Goal: Task Accomplishment & Management: Use online tool/utility

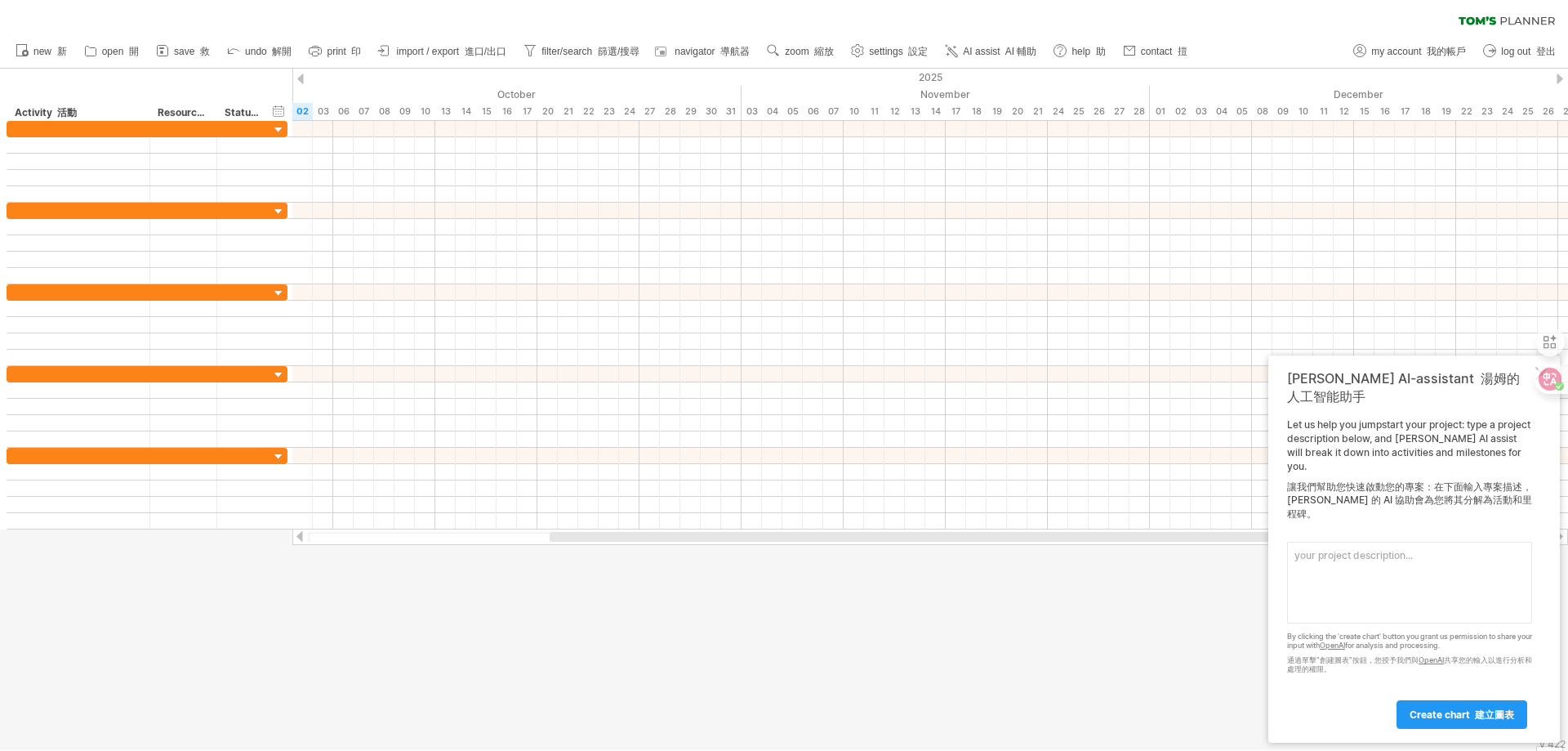
paste textarea "新北市行政減量AI手冊"
drag, startPoint x: 1360, startPoint y: 554, endPoint x: 1538, endPoint y: 555, distance: 178.0
click at [1371, 554] on textarea "新北市行政減量AI手冊" at bounding box center [1410, 583] width 245 height 82
type textarea "新北市行政AI減量計畫"
drag, startPoint x: 1447, startPoint y: 721, endPoint x: 1452, endPoint y: 697, distance: 24.5
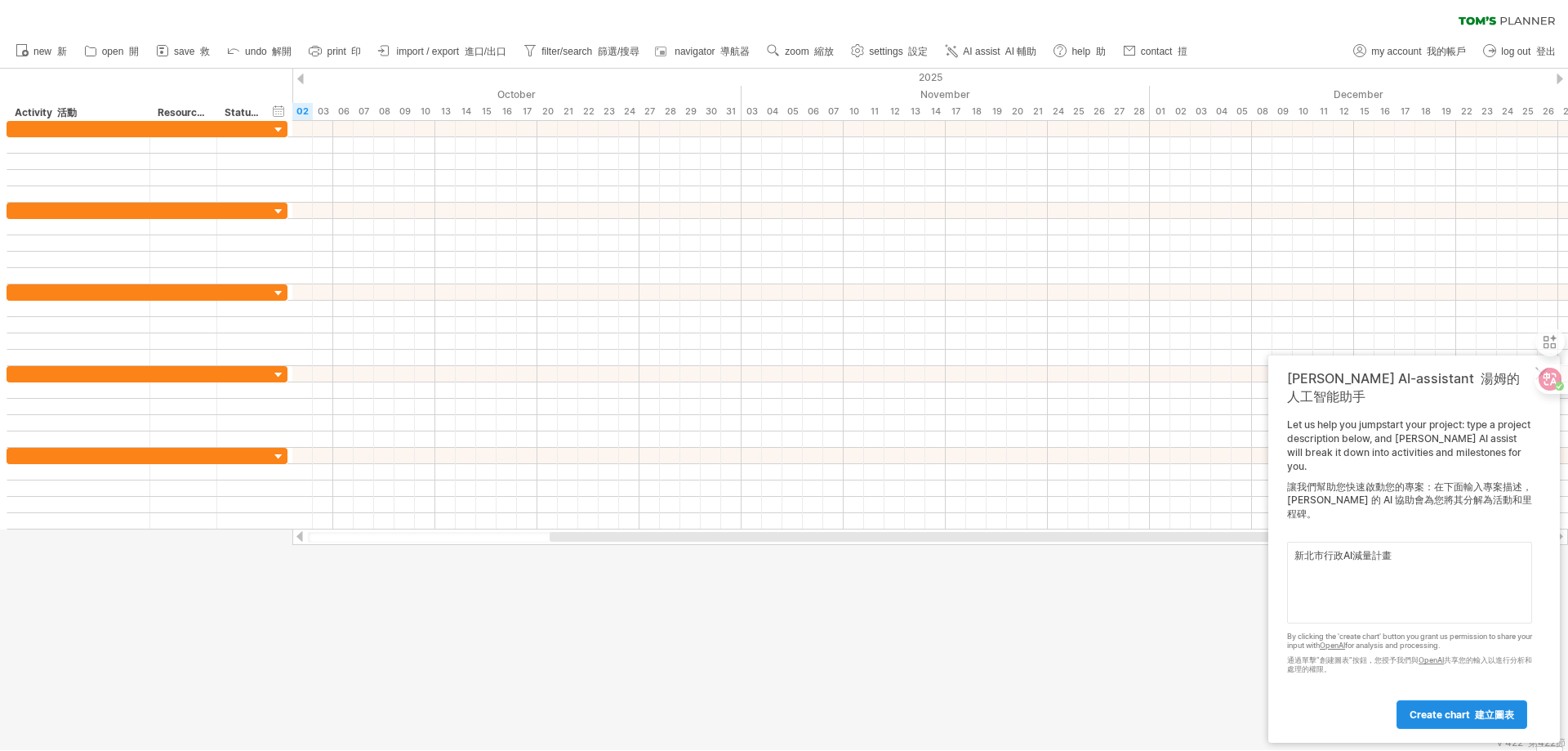
click at [1447, 720] on link "create chart 建立圖表" at bounding box center [1461, 714] width 130 height 29
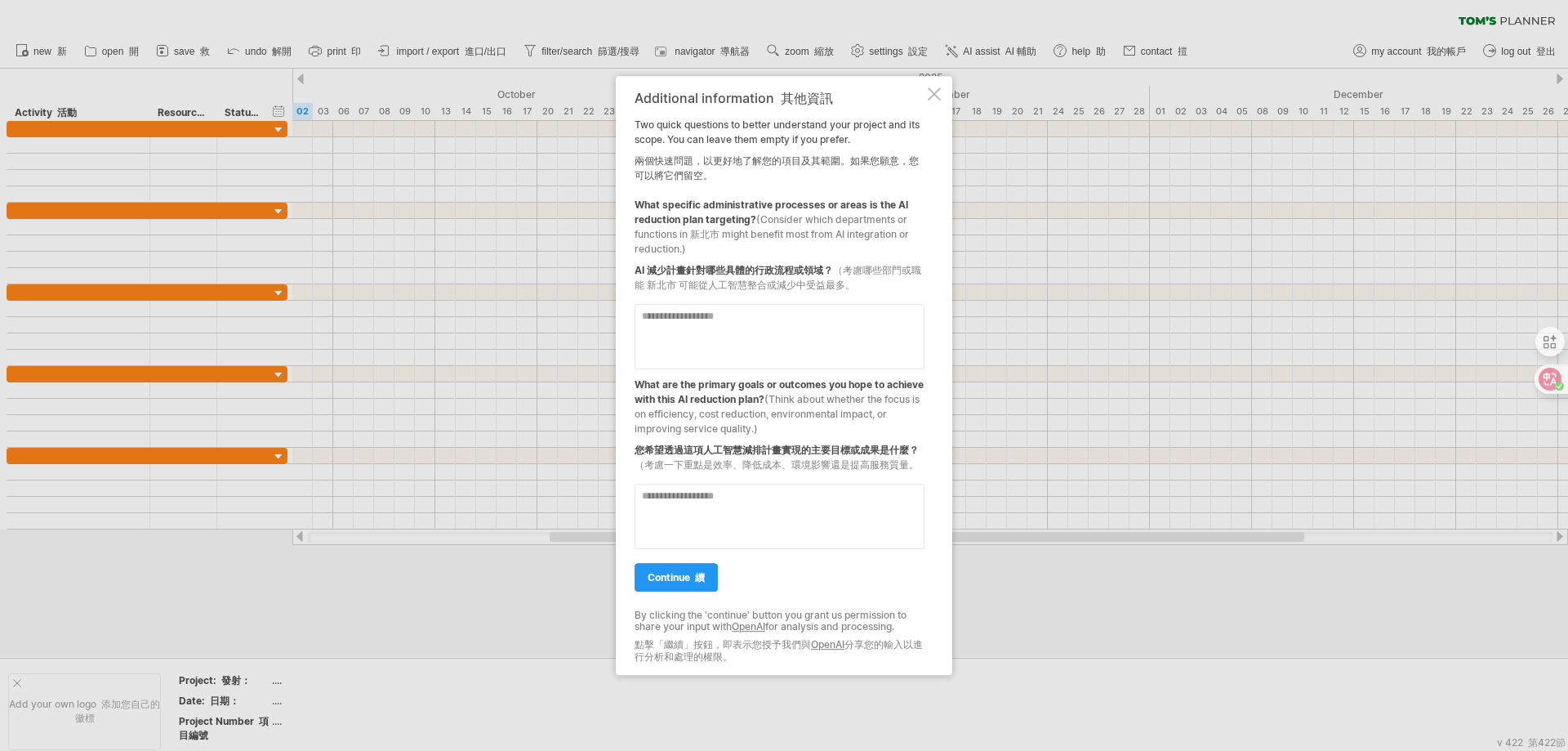
click at [794, 330] on textarea at bounding box center [779, 337] width 290 height 66
click at [694, 575] on font at bounding box center [693, 577] width 5 height 12
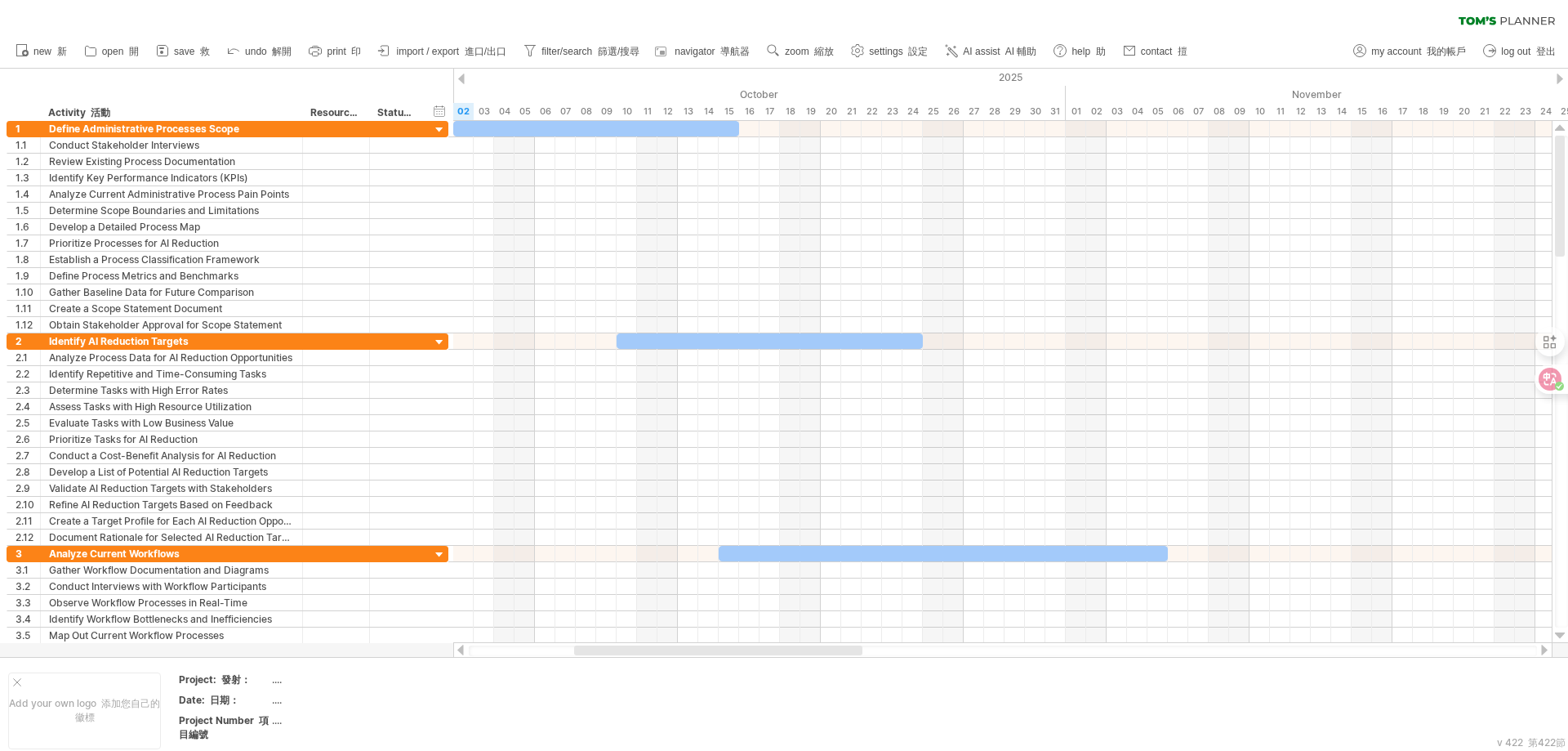
click at [1354, 11] on div "clear filter reapply filter" at bounding box center [784, 17] width 1568 height 34
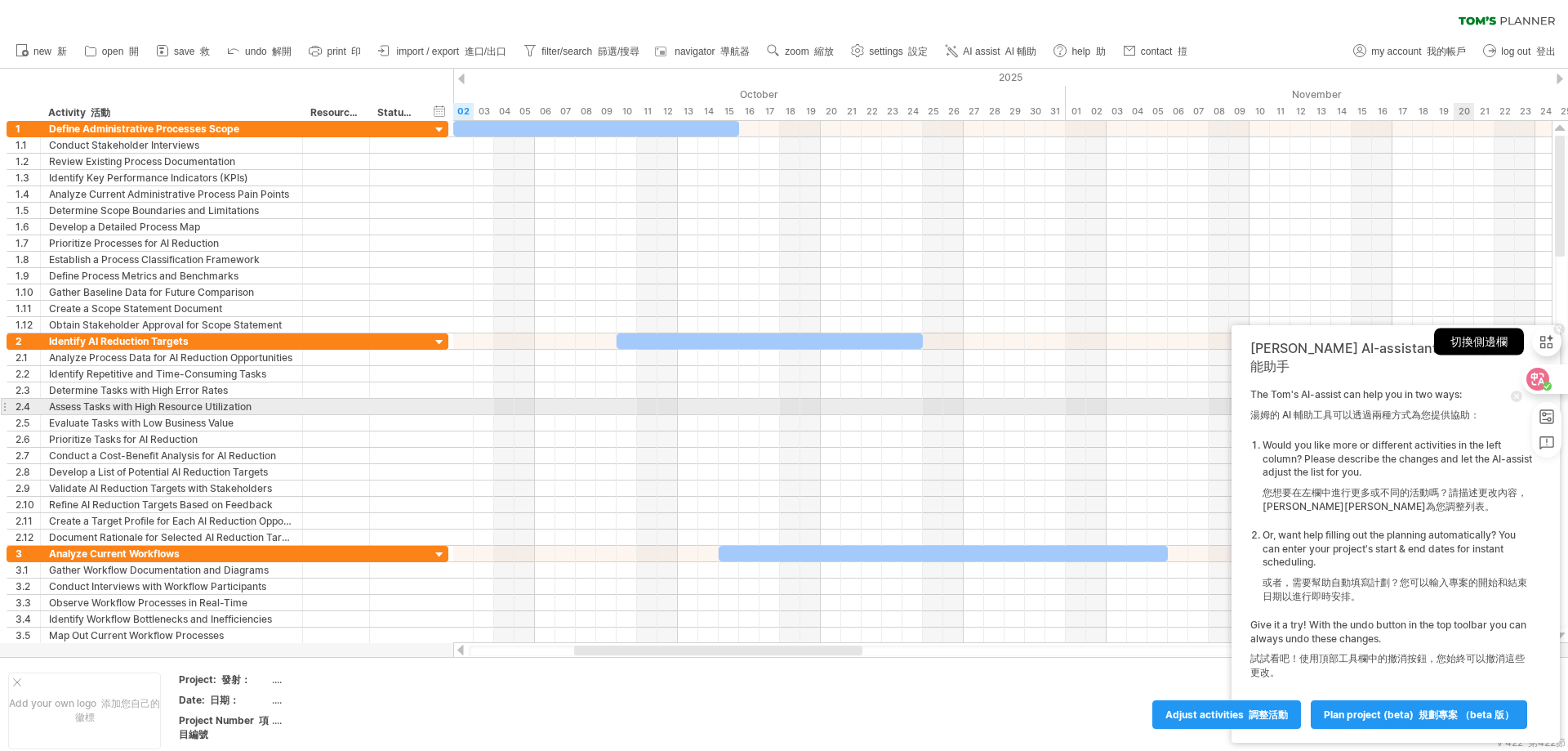
click at [1541, 358] on div "切換側邊欄" at bounding box center [1547, 341] width 30 height 46
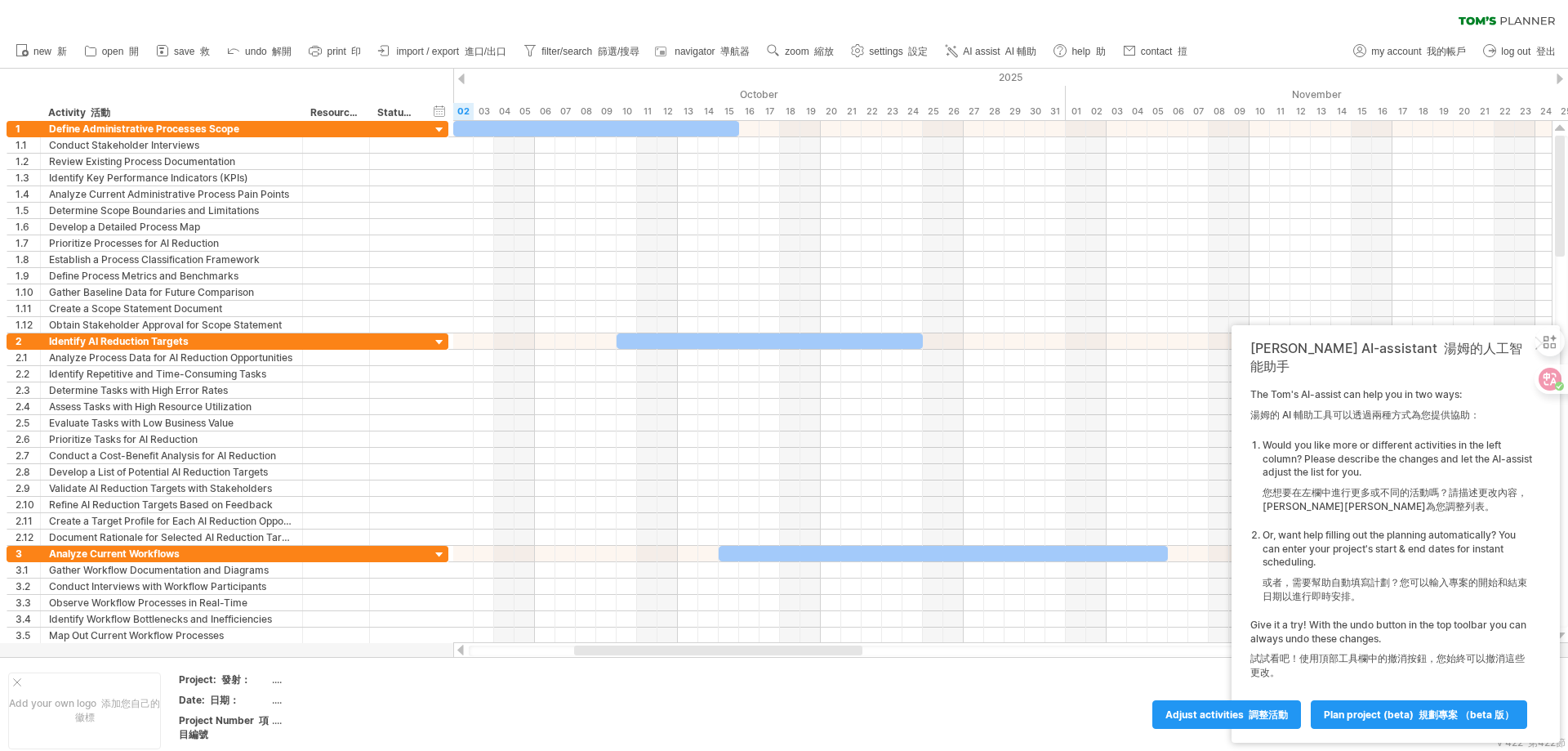
click at [1274, 36] on div "new 新" at bounding box center [784, 52] width 1568 height 34
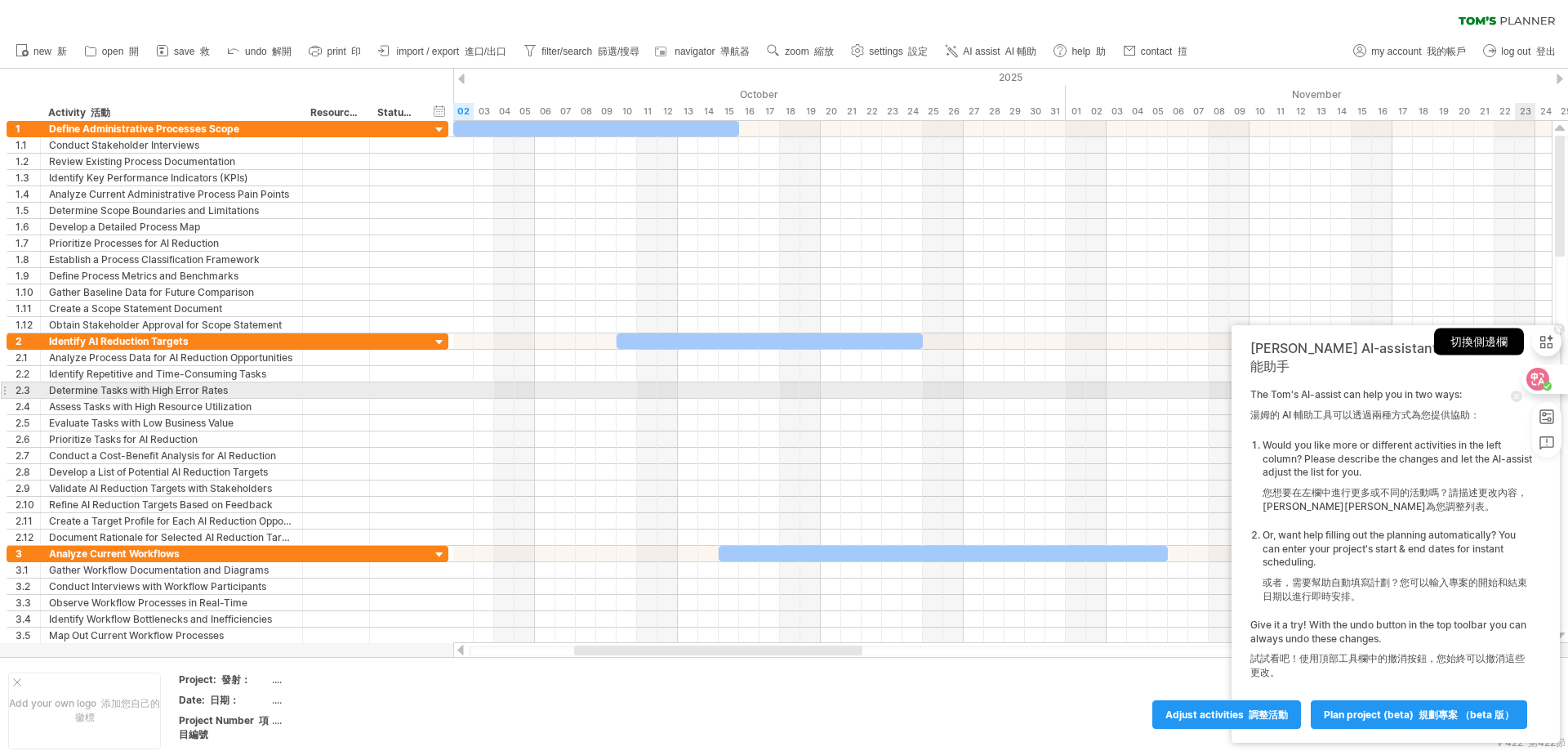
click at [1539, 358] on div "切換側邊欄" at bounding box center [1547, 341] width 30 height 46
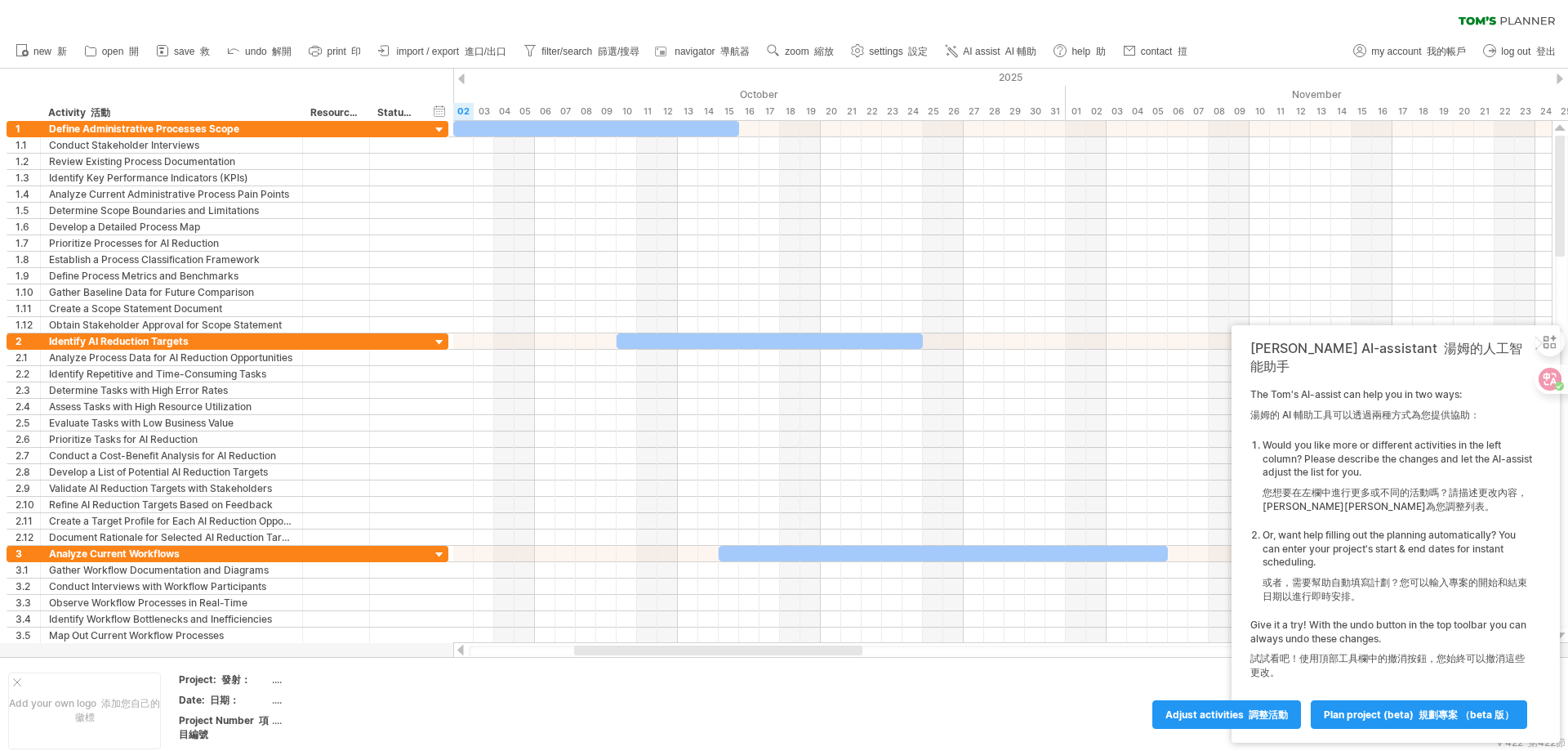
click at [1227, 25] on div "clear filter reapply filter" at bounding box center [784, 17] width 1568 height 34
drag, startPoint x: 1065, startPoint y: 18, endPoint x: 1061, endPoint y: 39, distance: 21.4
click at [1065, 18] on div "clear filter reapply filter" at bounding box center [784, 17] width 1568 height 34
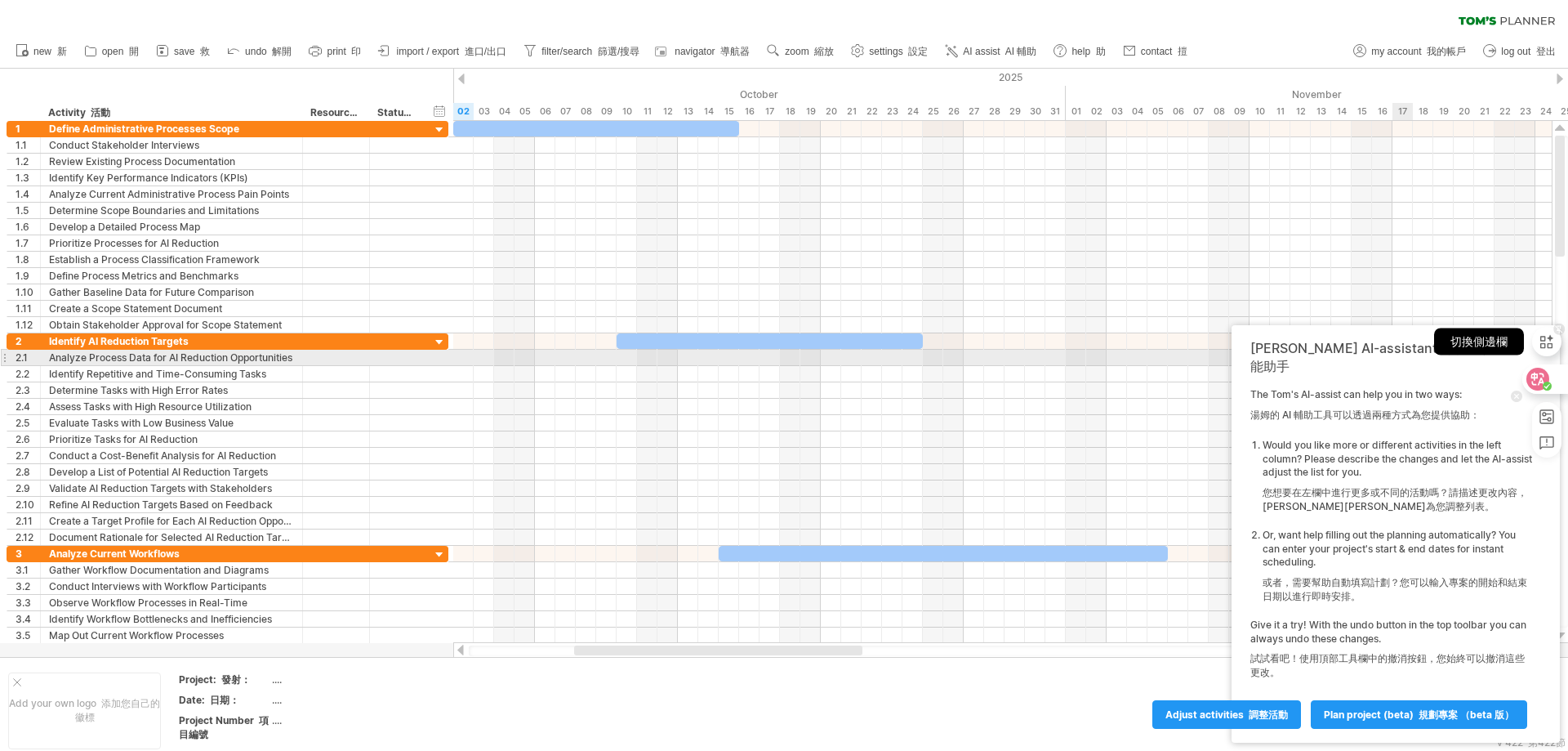
drag, startPoint x: 1538, startPoint y: 357, endPoint x: 1537, endPoint y: 371, distance: 14.0
click at [1537, 358] on div "切換側邊欄" at bounding box center [1547, 341] width 30 height 46
click at [1538, 378] on icon at bounding box center [1538, 379] width 14 height 13
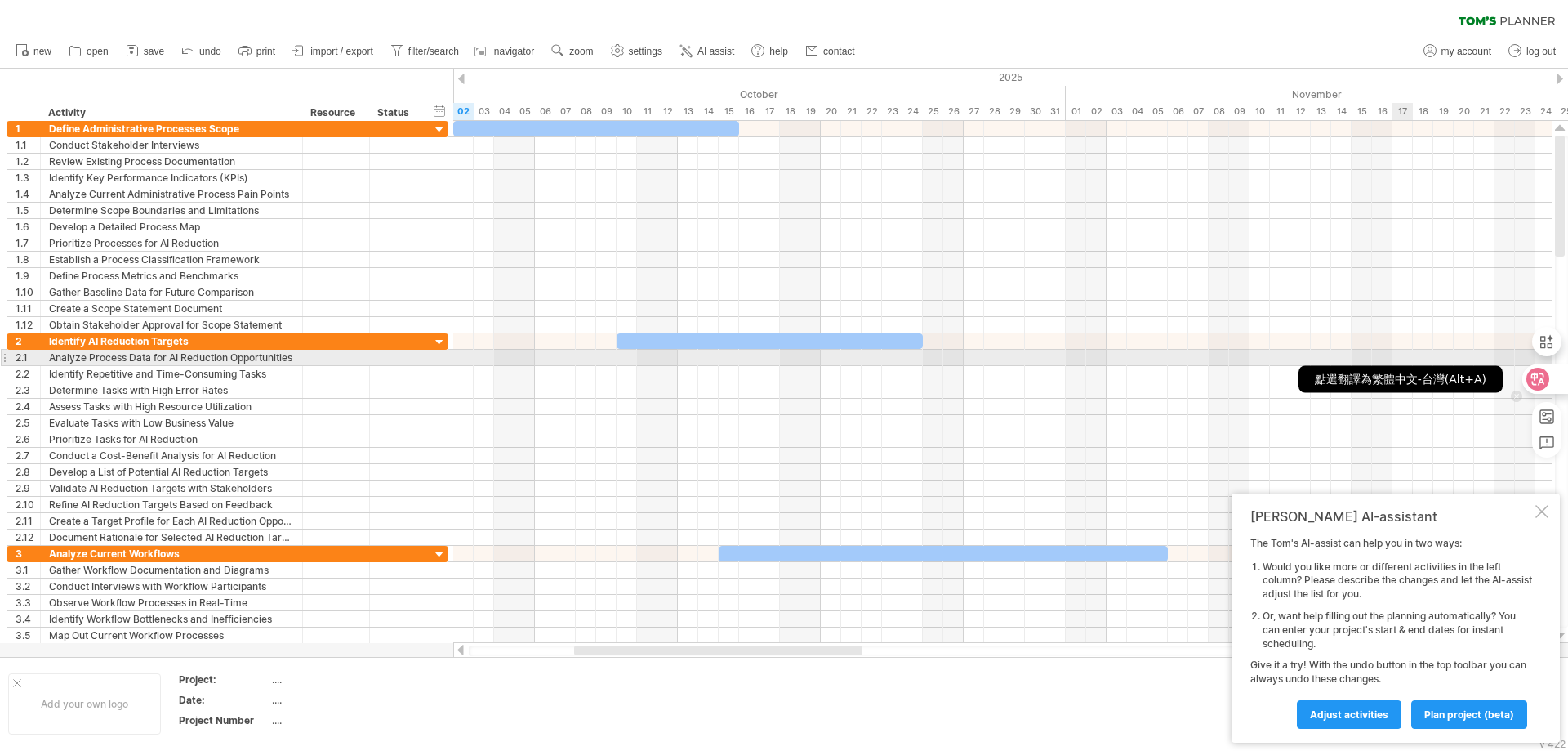
click at [1538, 378] on icon at bounding box center [1538, 379] width 14 height 13
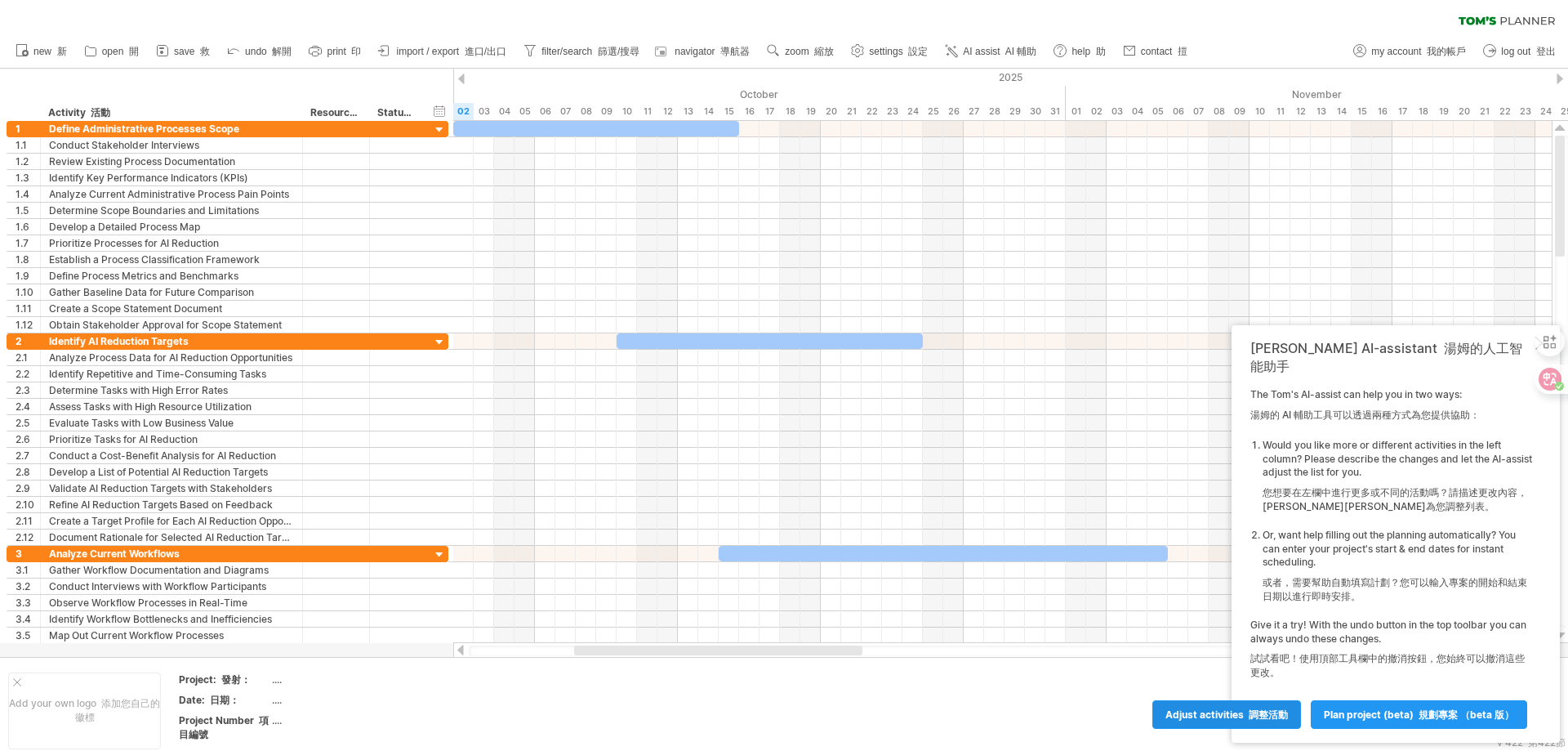
click at [1287, 712] on font "調整活動" at bounding box center [1269, 714] width 39 height 12
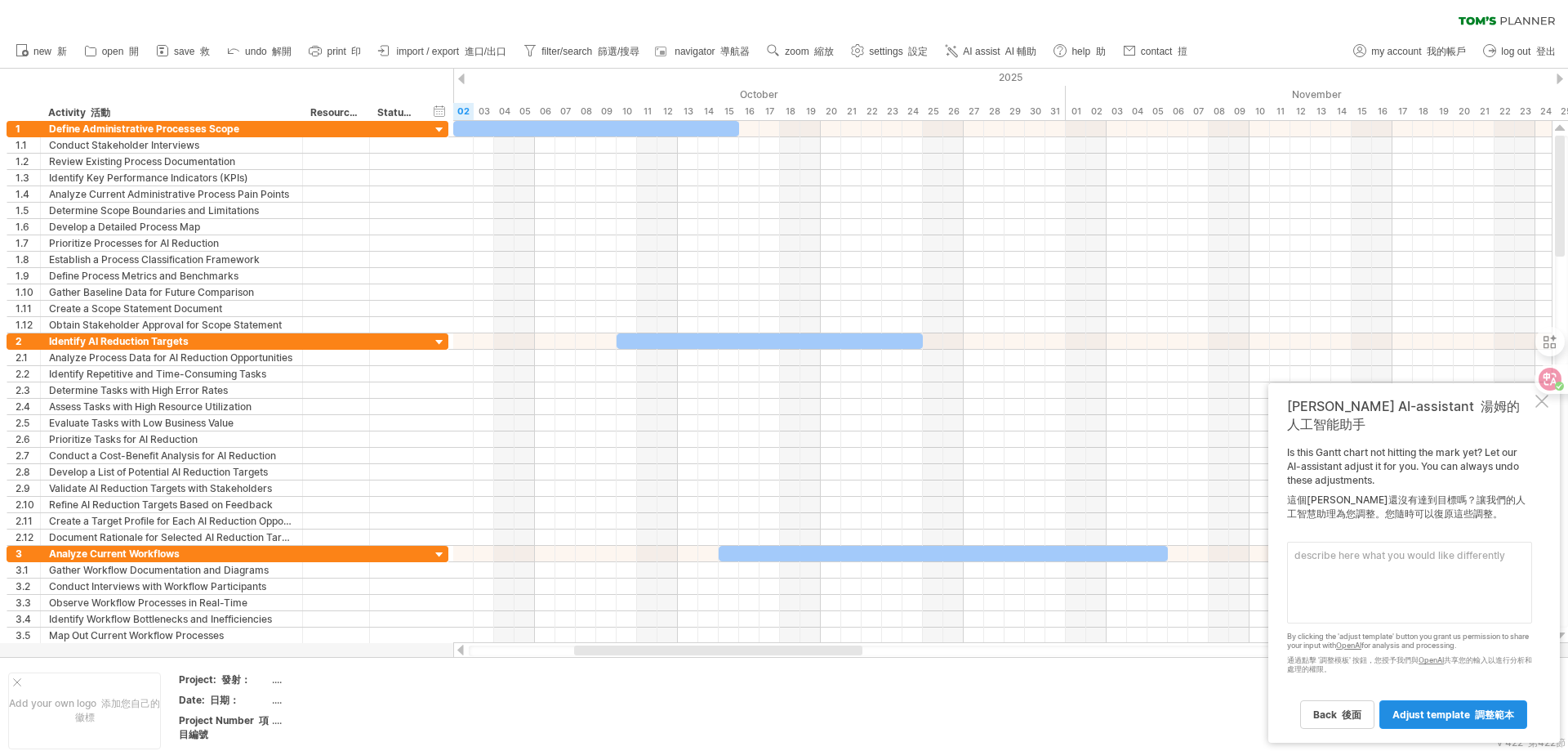
click at [1424, 717] on span "adjust template 調整範本" at bounding box center [1453, 714] width 121 height 12
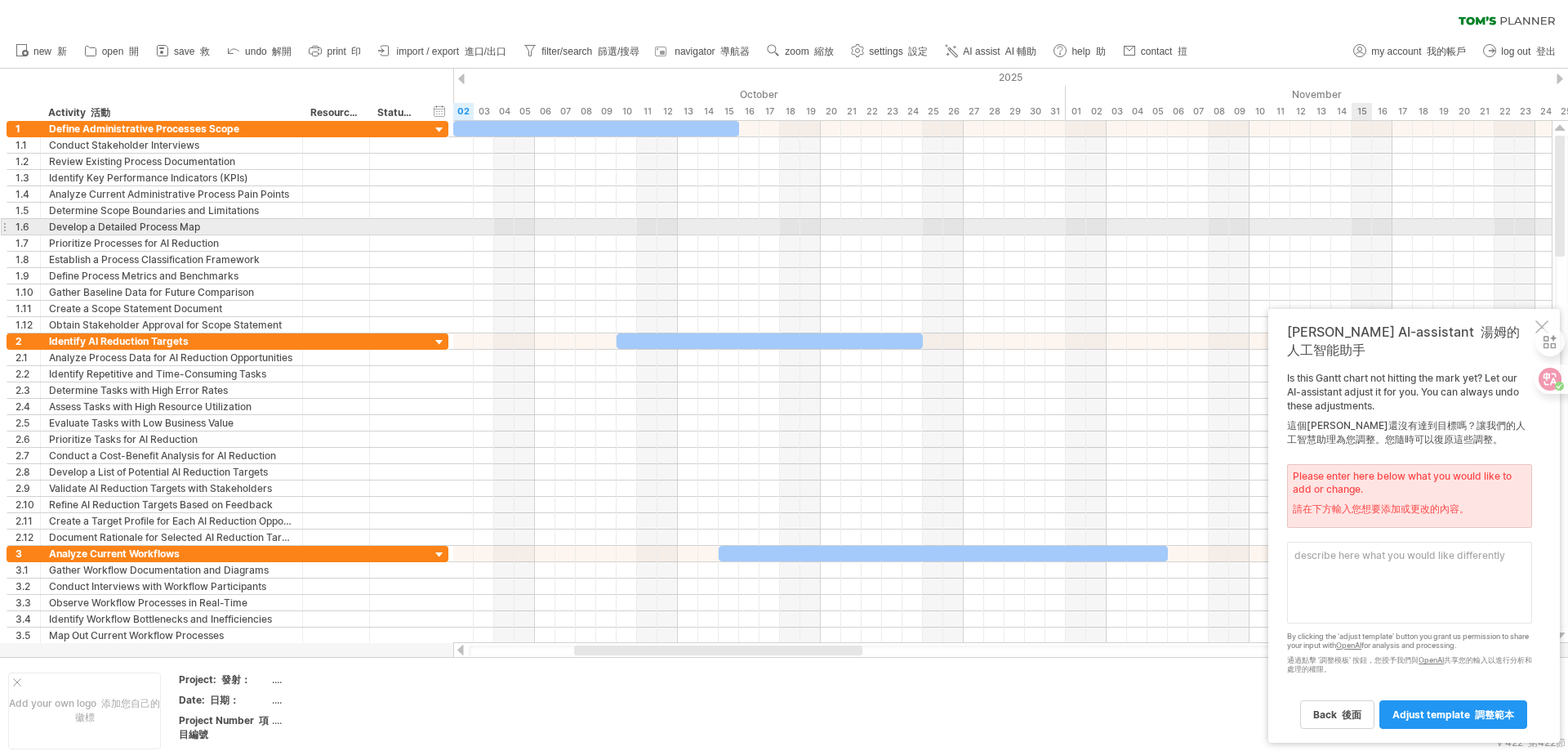
click at [1352, 227] on div at bounding box center [1003, 227] width 1099 height 16
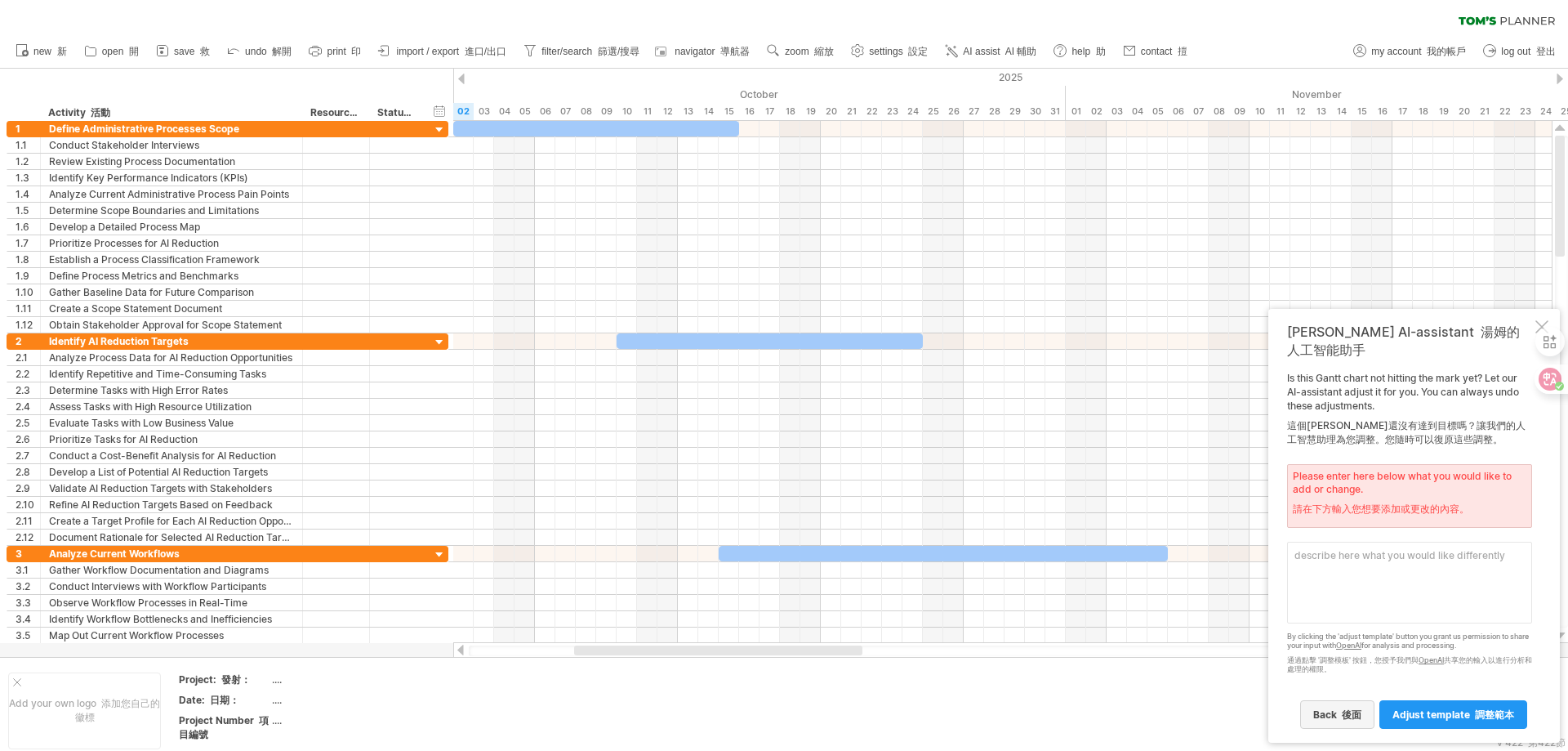
click at [1352, 716] on font "後面" at bounding box center [1352, 714] width 20 height 12
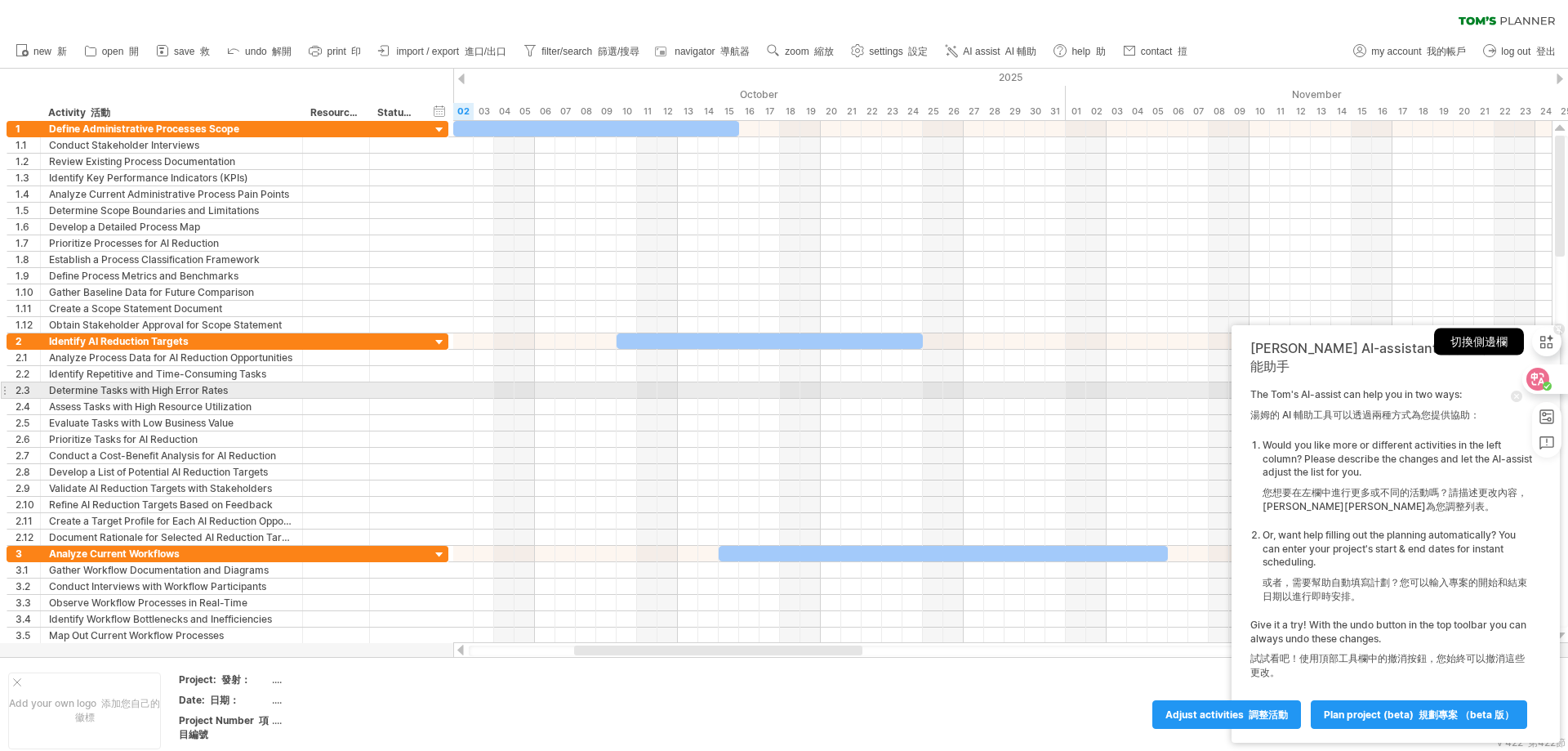
click at [1543, 361] on div "切換側邊欄" at bounding box center [1547, 341] width 30 height 46
click at [1543, 361] on div "切換側邊欄" at bounding box center [1551, 341] width 30 height 46
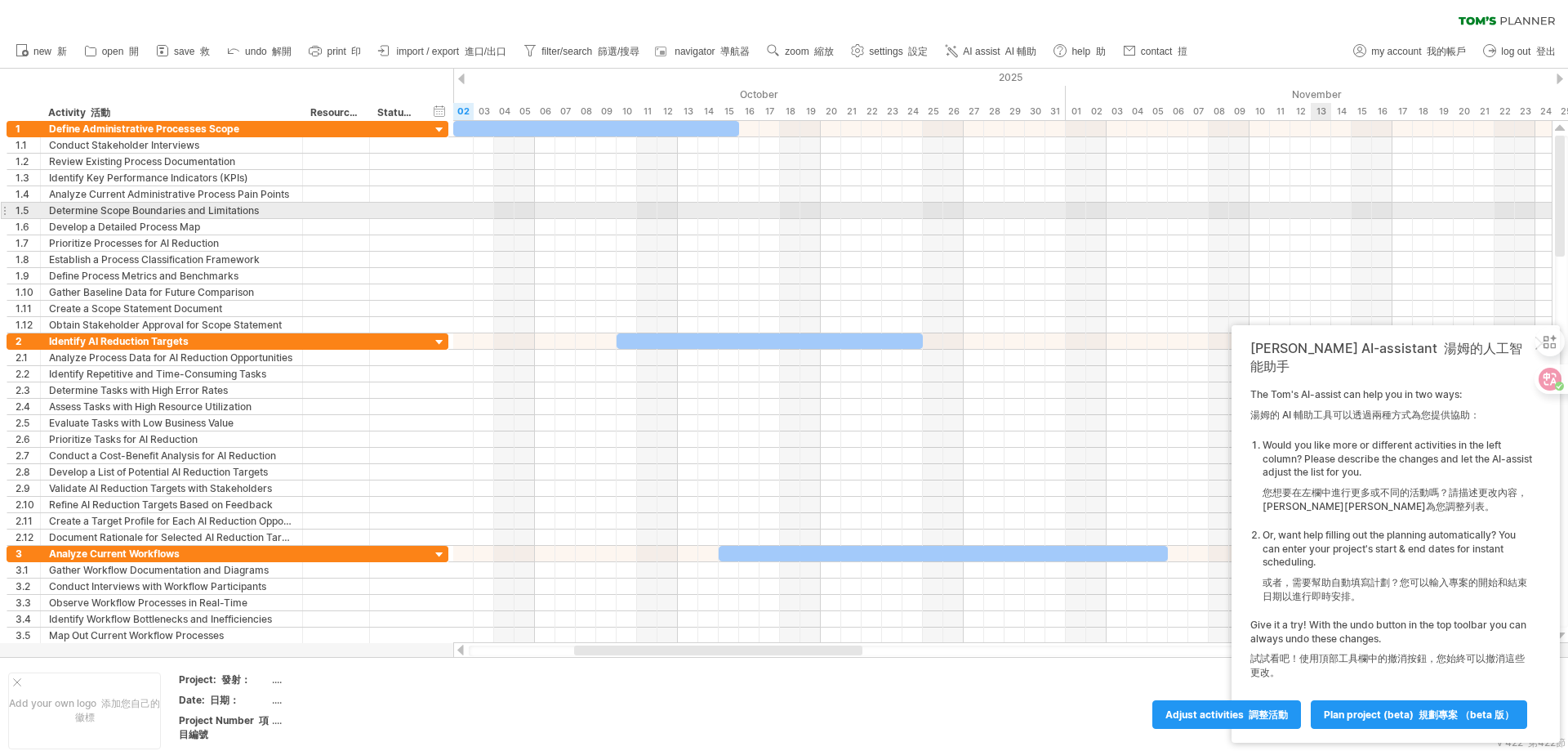
click at [1322, 206] on div at bounding box center [1003, 211] width 1099 height 16
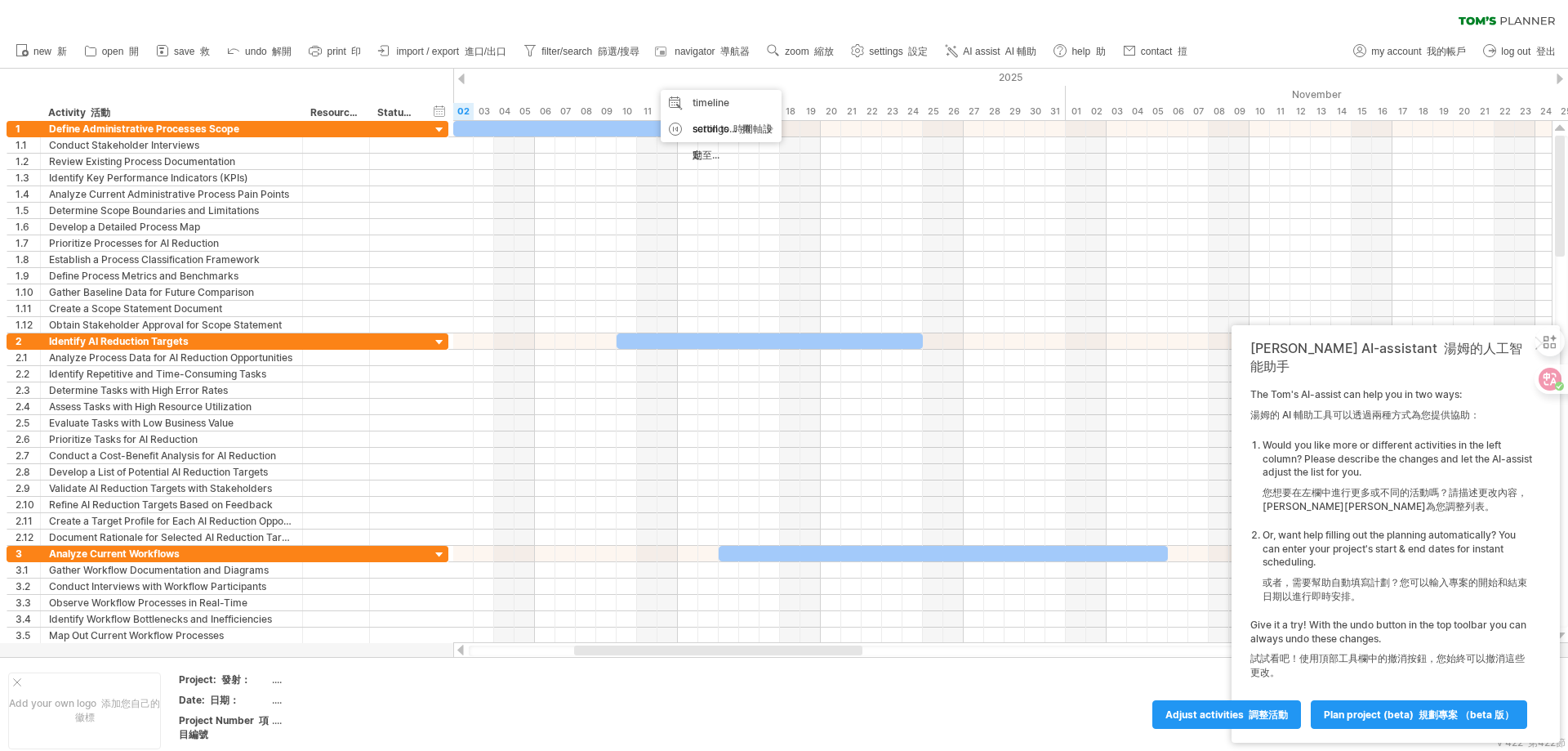
drag, startPoint x: 768, startPoint y: 63, endPoint x: 727, endPoint y: 79, distance: 44.0
click at [769, 63] on ul "new 新 open 開 save 救 share" at bounding box center [601, 52] width 1187 height 34
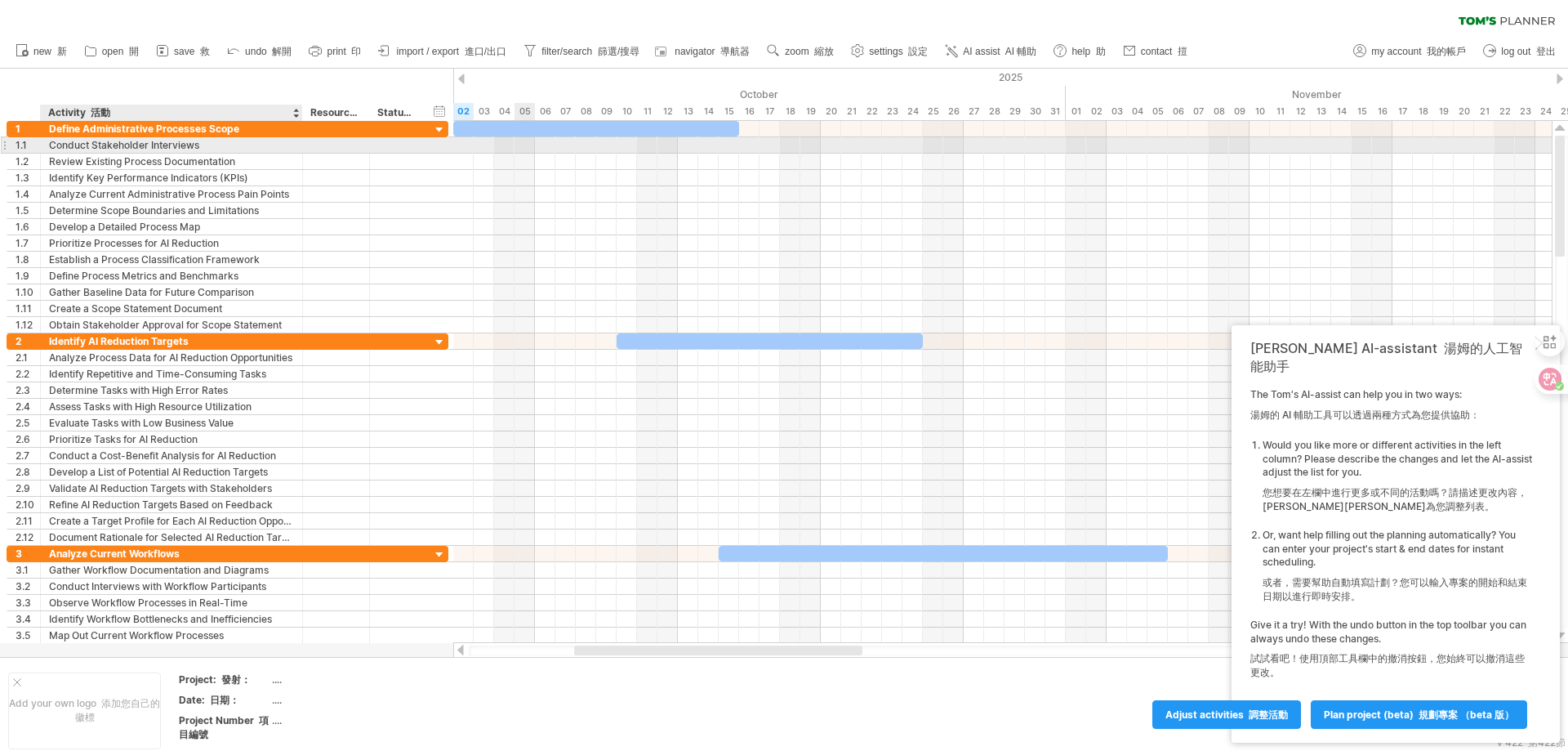
click at [133, 149] on div "Conduct Stakeholder Interviews 進行利害關係人訪談" at bounding box center [171, 144] width 245 height 16
click at [220, 149] on input "**********" at bounding box center [171, 144] width 245 height 16
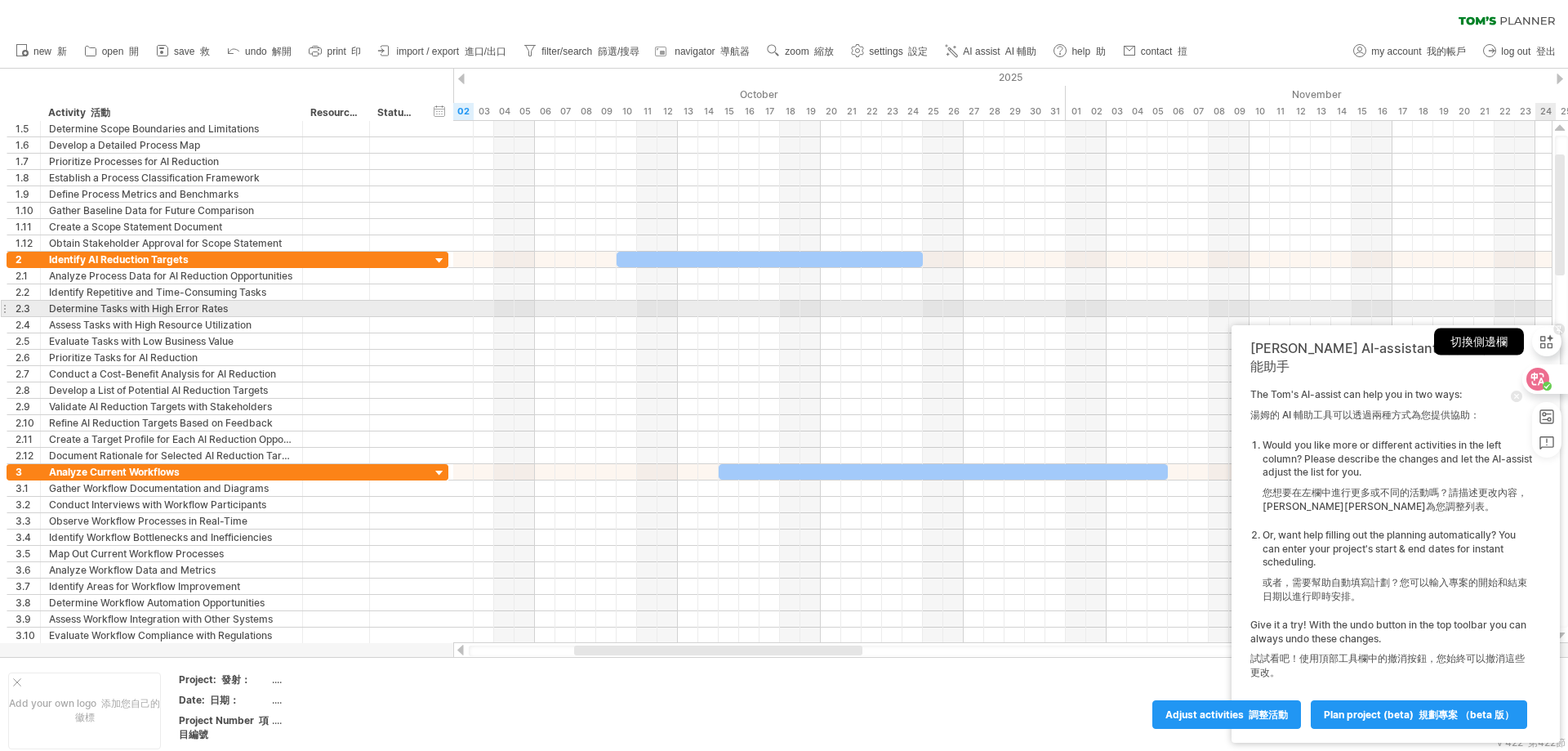
click at [1539, 359] on div "切換側邊欄" at bounding box center [1547, 341] width 30 height 46
click at [1539, 359] on div "切換側邊欄" at bounding box center [1551, 341] width 30 height 46
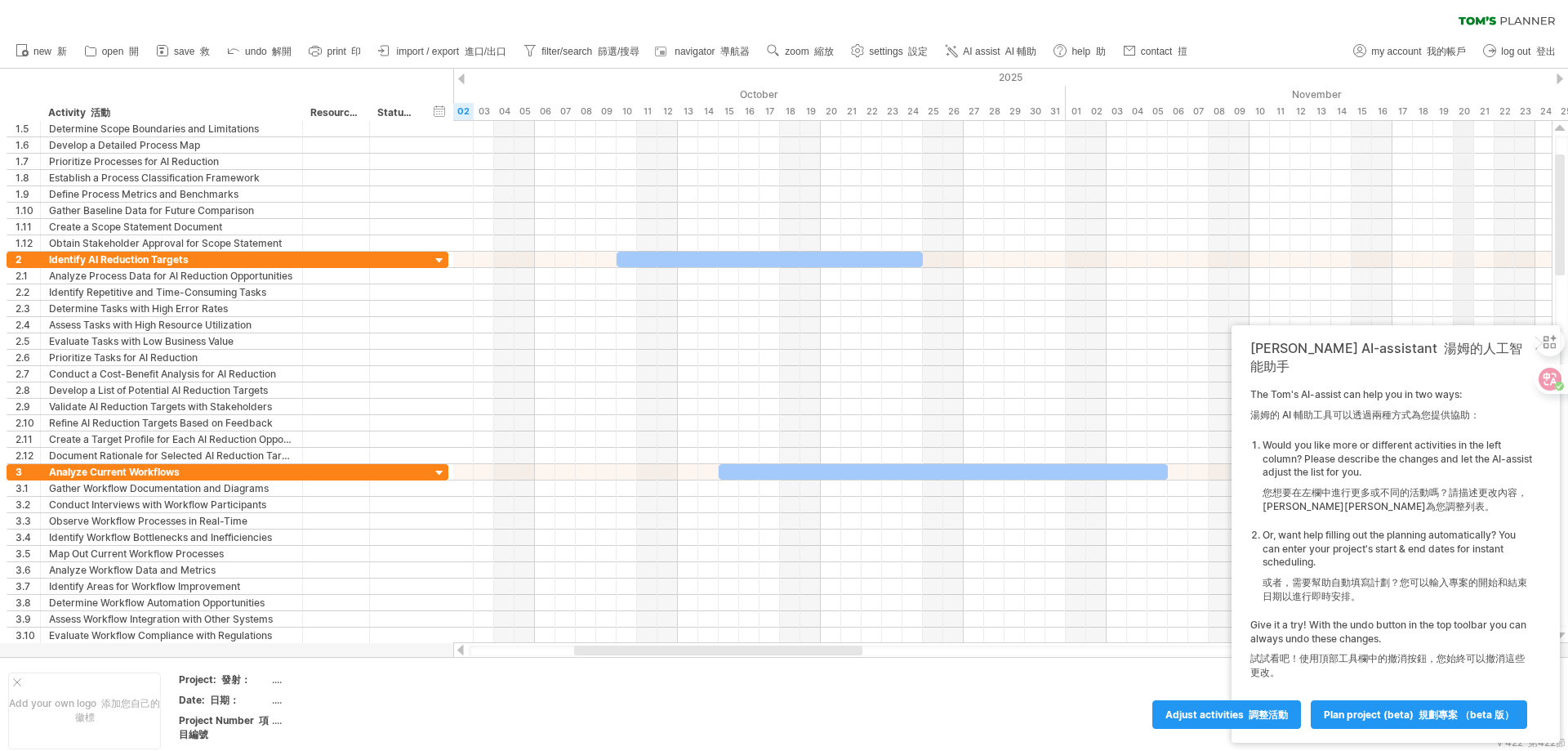
click at [1473, 88] on div "November" at bounding box center [1372, 94] width 613 height 17
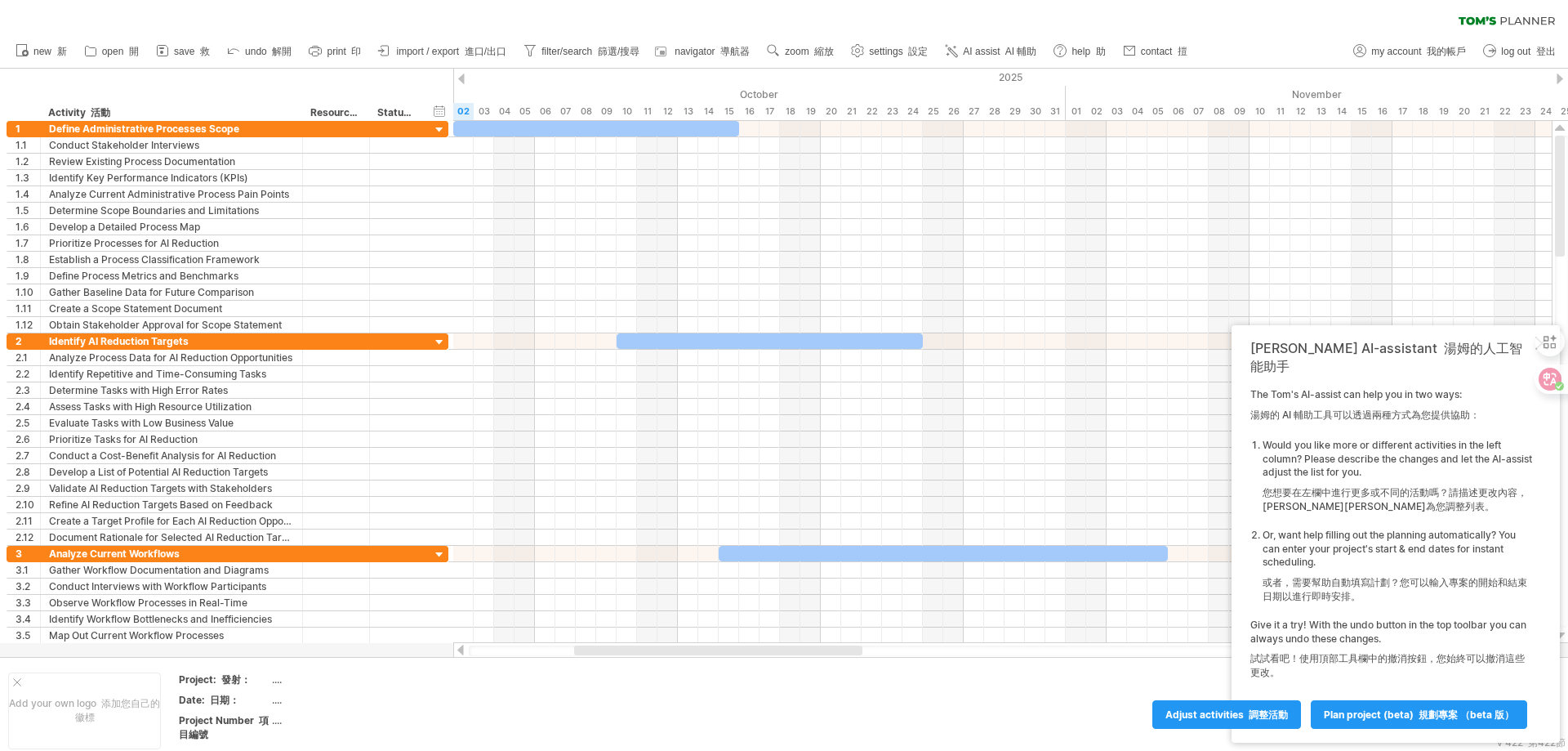
drag, startPoint x: 1563, startPoint y: 192, endPoint x: 1438, endPoint y: -76, distance: 295.7
click at [1438, 0] on html "progress(100%) Trying to reach [DOMAIN_NAME] Connected again... 0% clear filter…" at bounding box center [784, 377] width 1568 height 754
click at [1301, 28] on div "clear filter reapply filter" at bounding box center [784, 17] width 1568 height 34
click at [39, 57] on link "new 新" at bounding box center [42, 52] width 61 height 21
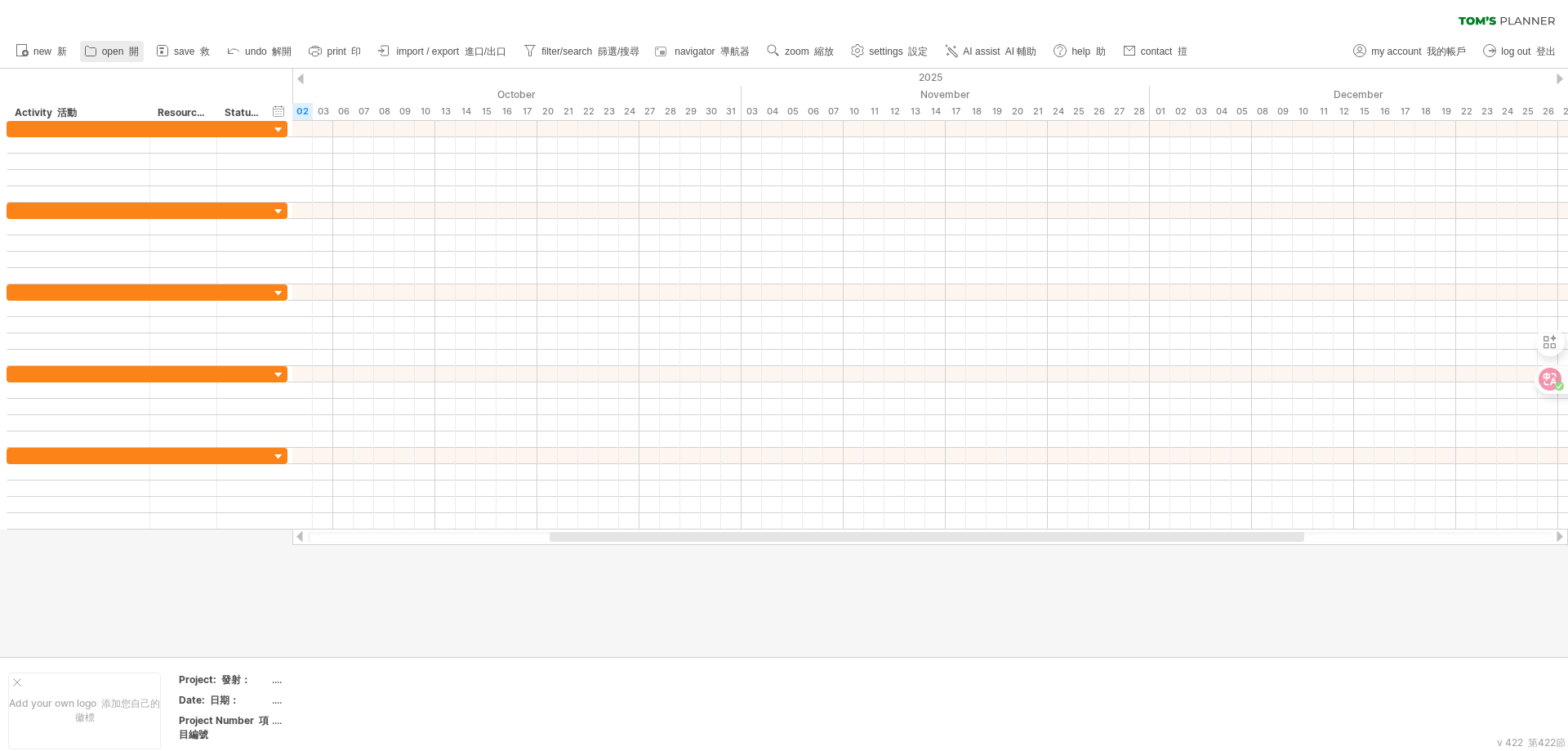
click at [128, 53] on font at bounding box center [126, 52] width 6 height 11
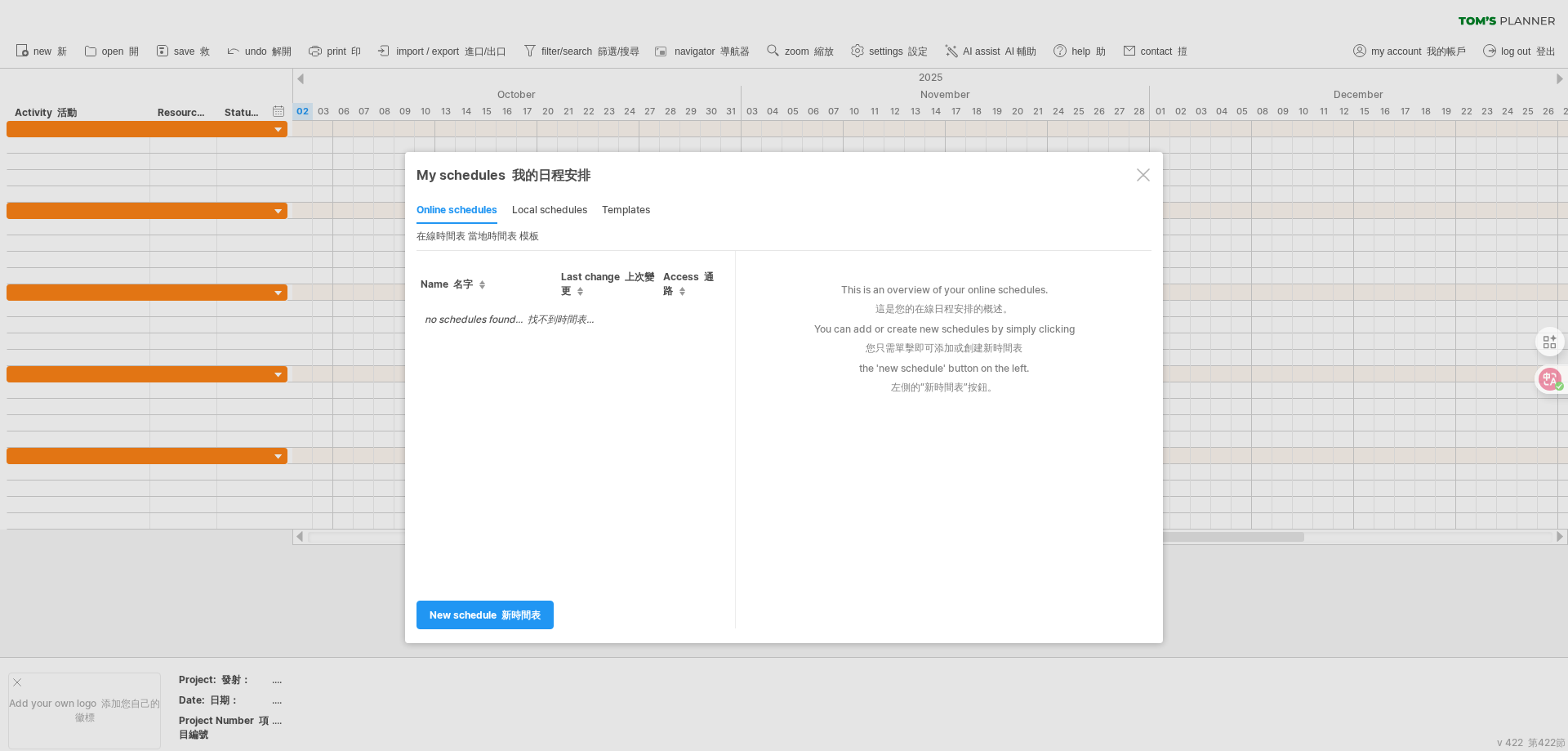
drag, startPoint x: 1145, startPoint y: 176, endPoint x: 1071, endPoint y: 112, distance: 97.8
click at [1145, 176] on div at bounding box center [1144, 175] width 13 height 13
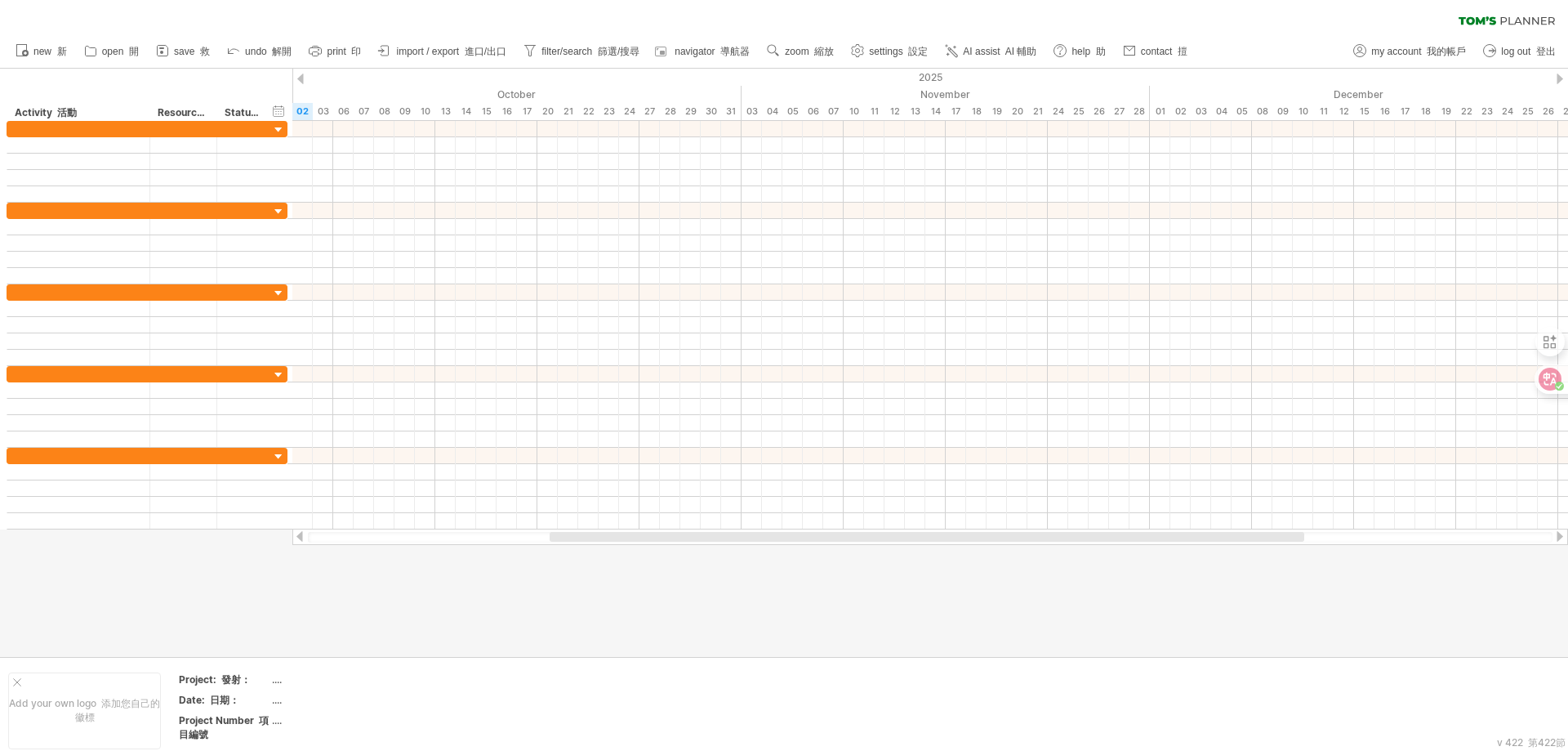
drag, startPoint x: 1024, startPoint y: 34, endPoint x: 981, endPoint y: 9, distance: 49.7
click at [1023, 34] on div "clear filter reapply filter" at bounding box center [784, 17] width 1568 height 34
